Goal: Task Accomplishment & Management: Use online tool/utility

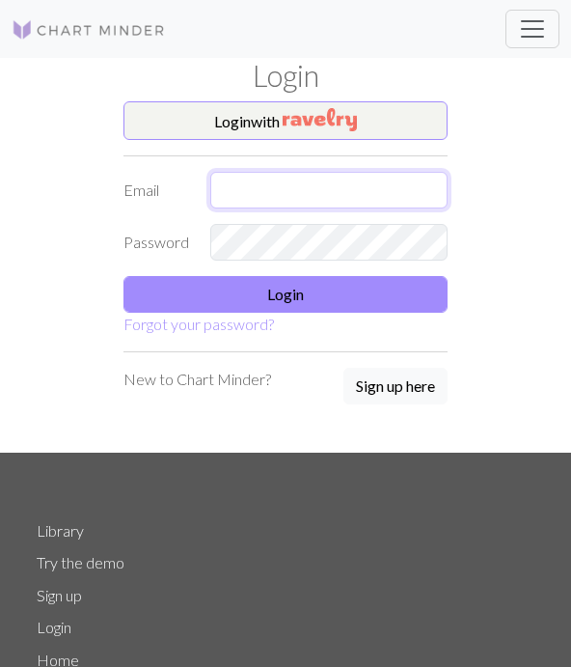
click at [314, 191] on input "text" at bounding box center [328, 190] width 237 height 37
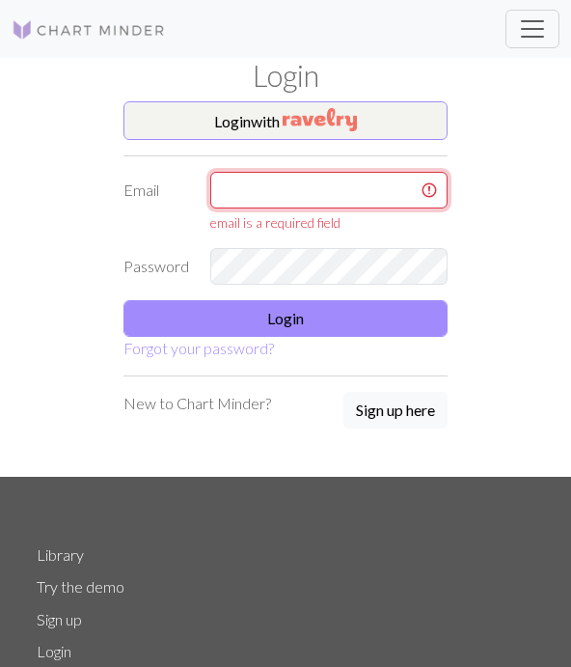
type input "[EMAIL_ADDRESS][DOMAIN_NAME]"
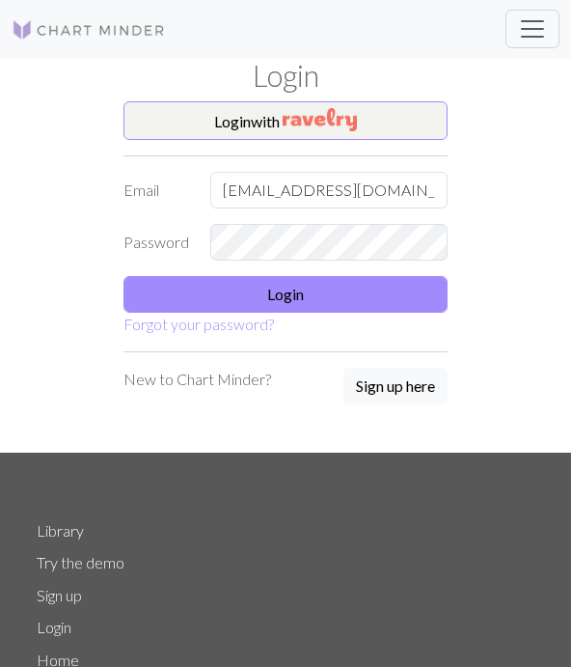
click at [335, 300] on button "Login" at bounding box center [286, 294] width 324 height 37
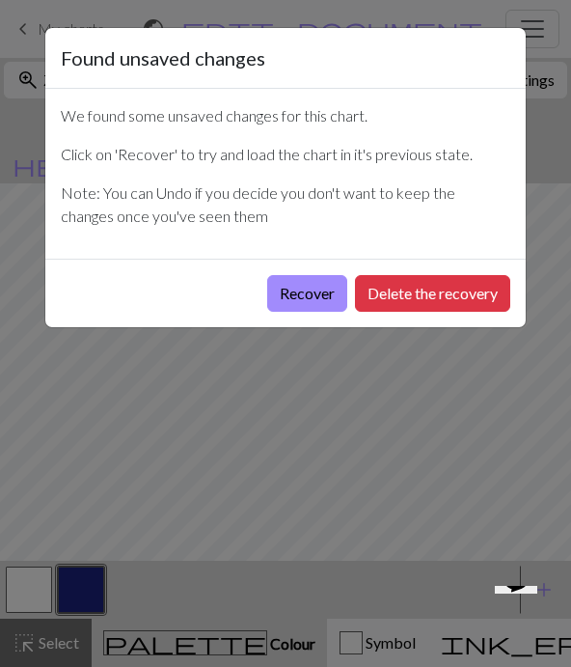
click at [317, 298] on button "Recover" at bounding box center [307, 293] width 80 height 37
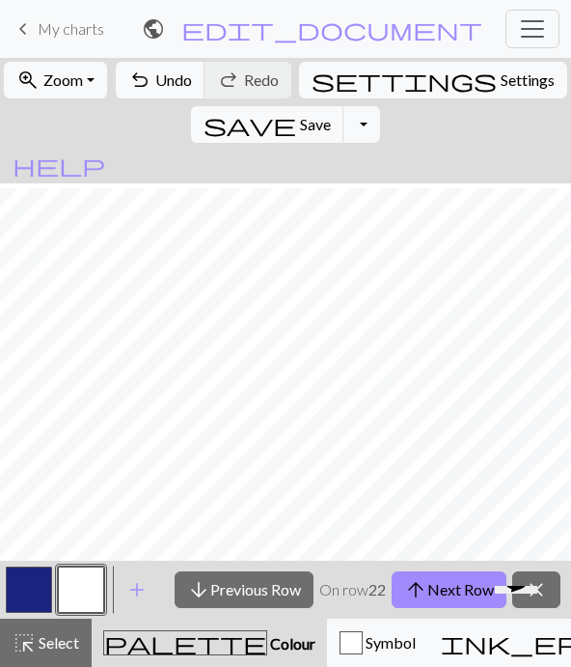
scroll to position [133, 152]
click at [258, 592] on button "arrow_downward Previous Row" at bounding box center [244, 589] width 139 height 37
click at [261, 590] on button "arrow_downward Previous Row" at bounding box center [244, 589] width 139 height 37
click at [261, 589] on button "arrow_downward Previous Row" at bounding box center [244, 589] width 139 height 37
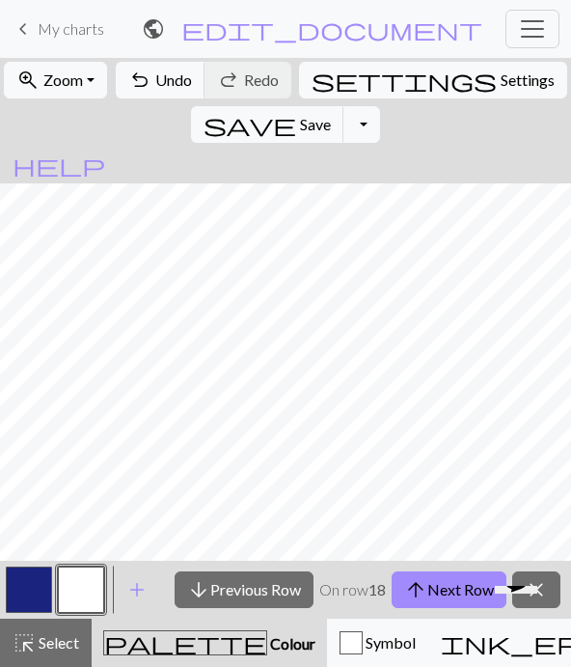
click at [260, 588] on button "arrow_downward Previous Row" at bounding box center [244, 589] width 139 height 37
click at [259, 588] on button "arrow_downward Previous Row" at bounding box center [244, 589] width 139 height 37
click at [262, 588] on button "arrow_downward Previous Row" at bounding box center [244, 589] width 139 height 37
click at [262, 587] on button "arrow_downward Previous Row" at bounding box center [244, 589] width 139 height 37
click at [262, 590] on button "arrow_downward Previous Row" at bounding box center [244, 589] width 139 height 37
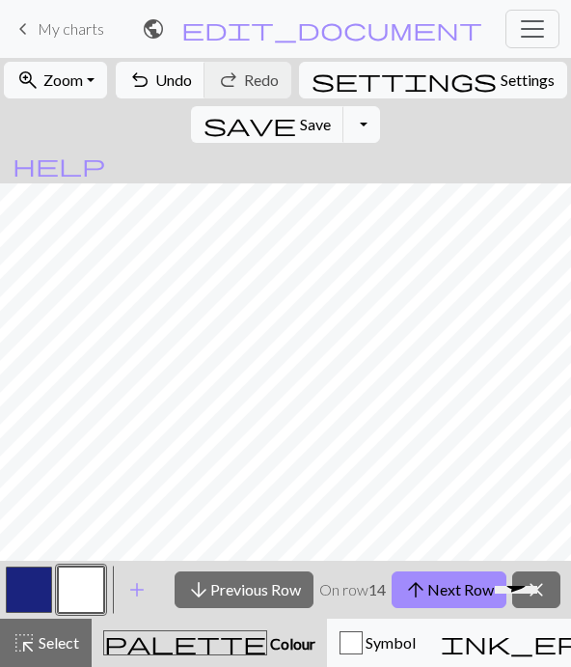
click at [262, 589] on button "arrow_downward Previous Row" at bounding box center [244, 589] width 139 height 37
click at [263, 584] on button "arrow_downward Previous Row" at bounding box center [244, 589] width 139 height 37
click at [450, 588] on button "arrow_upward Next Row" at bounding box center [449, 589] width 115 height 37
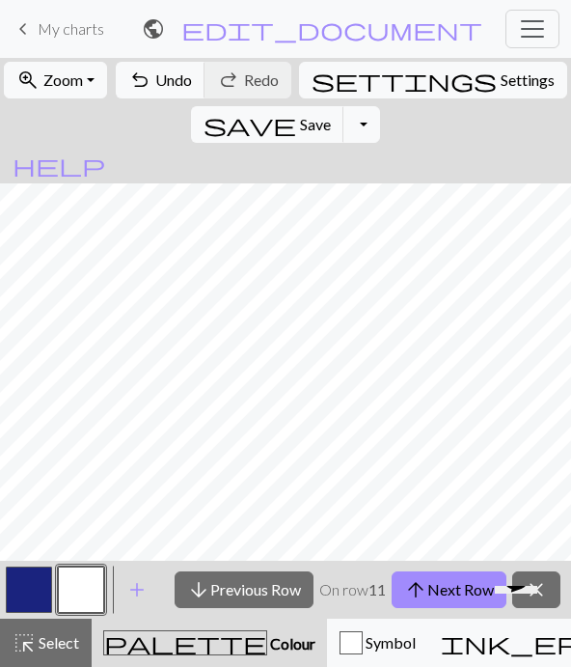
click at [460, 572] on button "arrow_upward Next Row" at bounding box center [449, 589] width 115 height 37
click at [417, 597] on span "arrow_upward" at bounding box center [415, 589] width 23 height 27
